Goal: Task Accomplishment & Management: Complete application form

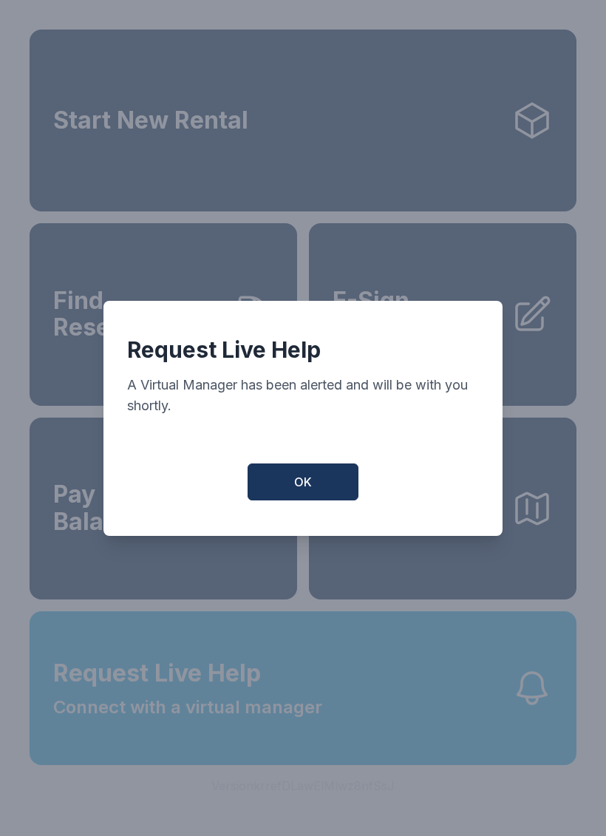
click at [307, 491] on span "OK" at bounding box center [303, 482] width 18 height 18
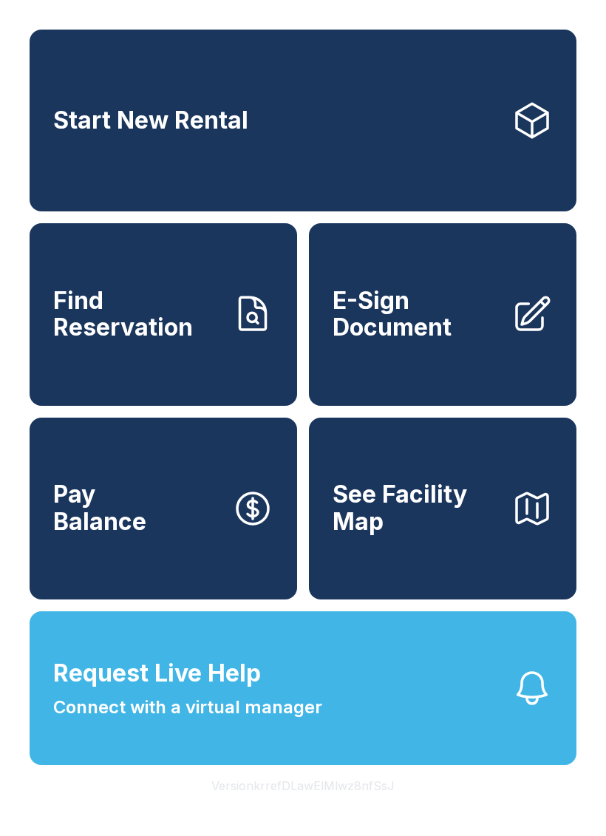
click at [474, 756] on button "Request Live Help Connect with a virtual manager" at bounding box center [303, 688] width 547 height 154
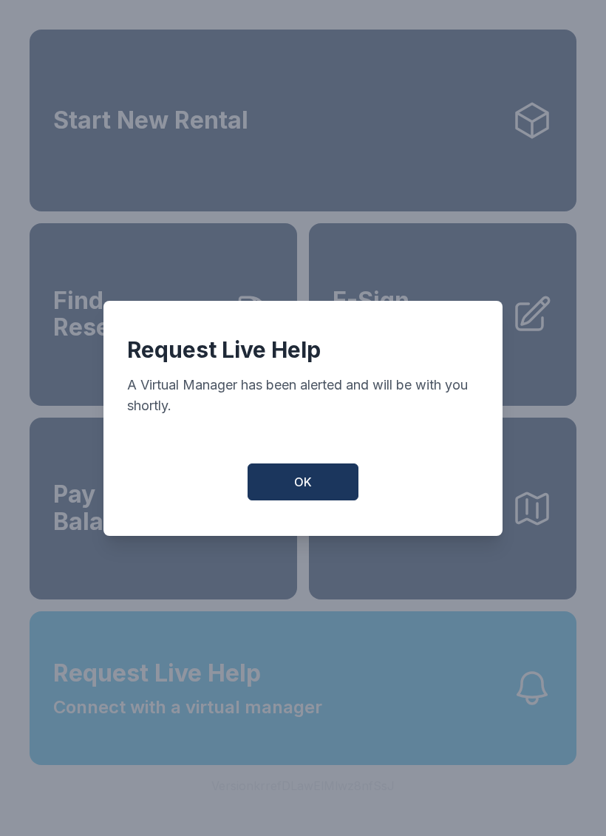
click at [334, 496] on button "OK" at bounding box center [302, 481] width 111 height 37
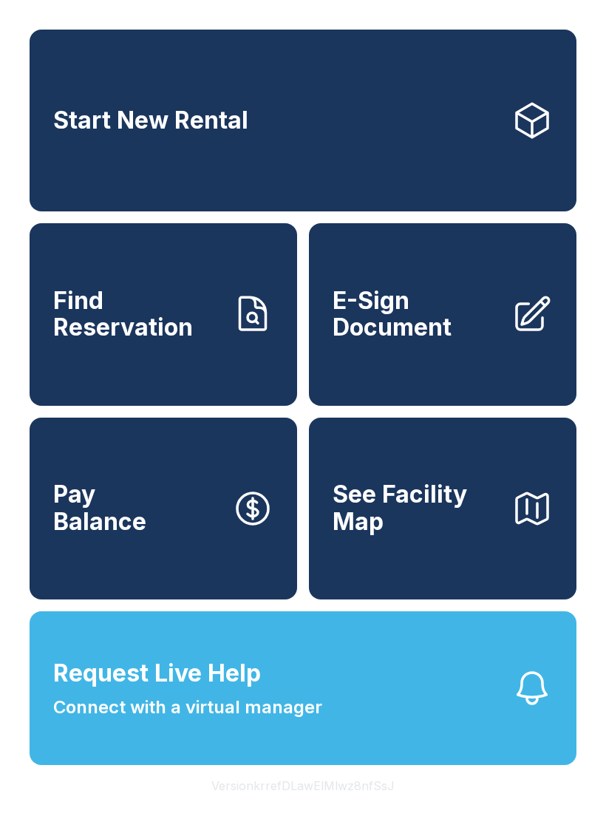
click at [434, 331] on span "E-Sign Document" at bounding box center [415, 314] width 167 height 54
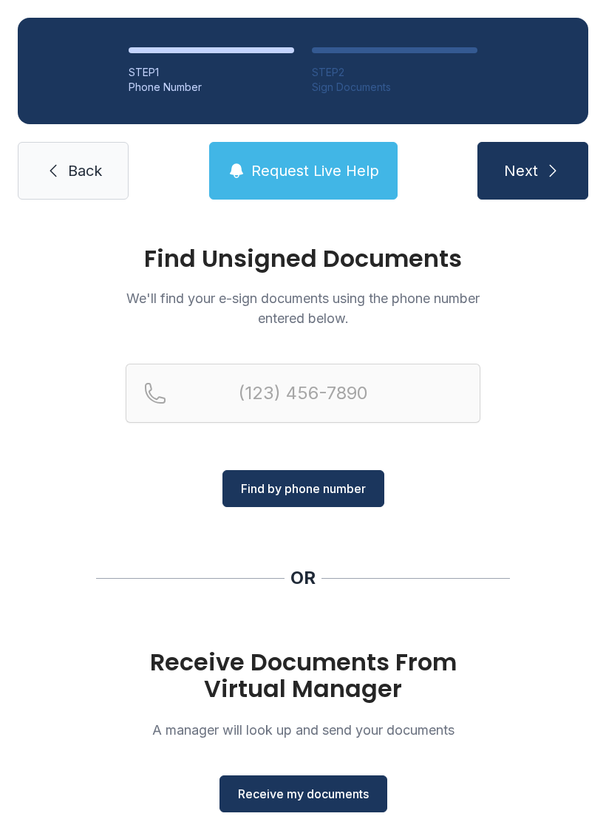
click at [277, 810] on button "Receive my documents" at bounding box center [303, 793] width 168 height 37
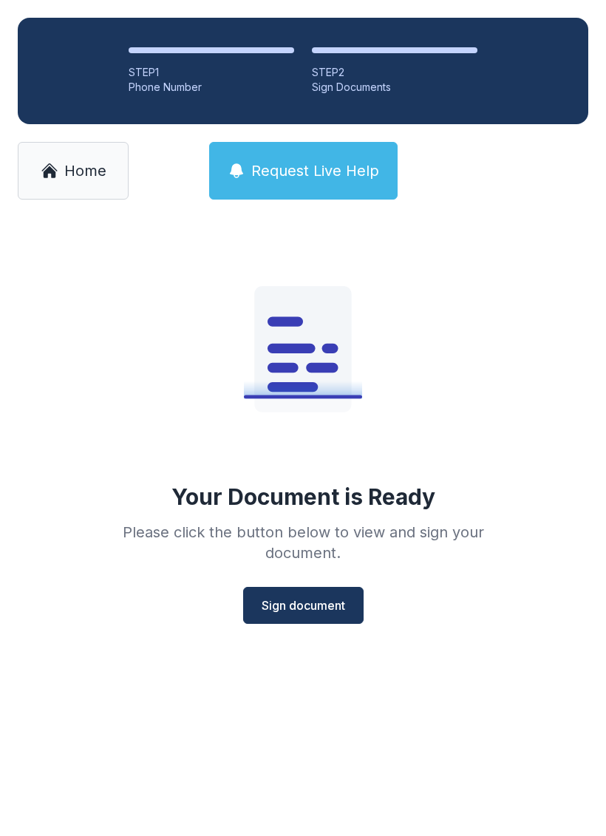
click at [302, 612] on span "Sign document" at bounding box center [303, 605] width 83 height 18
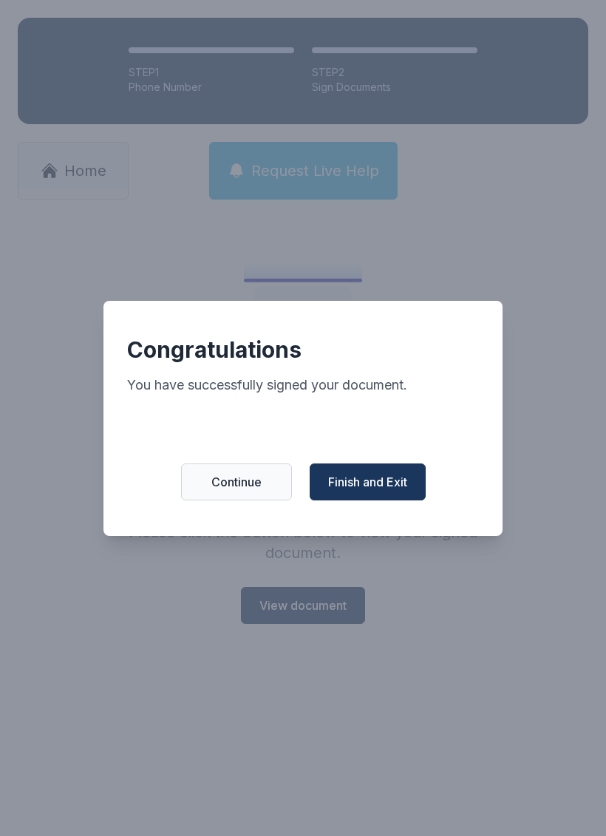
click at [359, 500] on button "Finish and Exit" at bounding box center [368, 481] width 116 height 37
